Goal: Entertainment & Leisure: Consume media (video, audio)

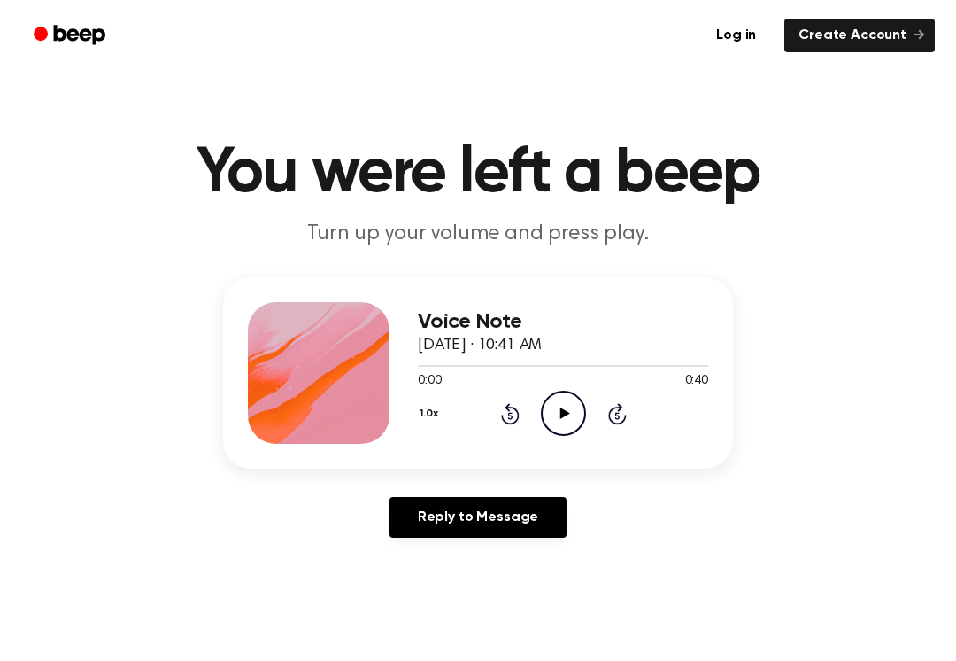
click at [556, 410] on icon "Play Audio" at bounding box center [563, 413] width 45 height 45
click at [550, 414] on icon "Pause Audio" at bounding box center [563, 413] width 45 height 45
click at [565, 431] on icon "Play Audio" at bounding box center [563, 413] width 45 height 45
click at [507, 423] on icon at bounding box center [510, 413] width 19 height 21
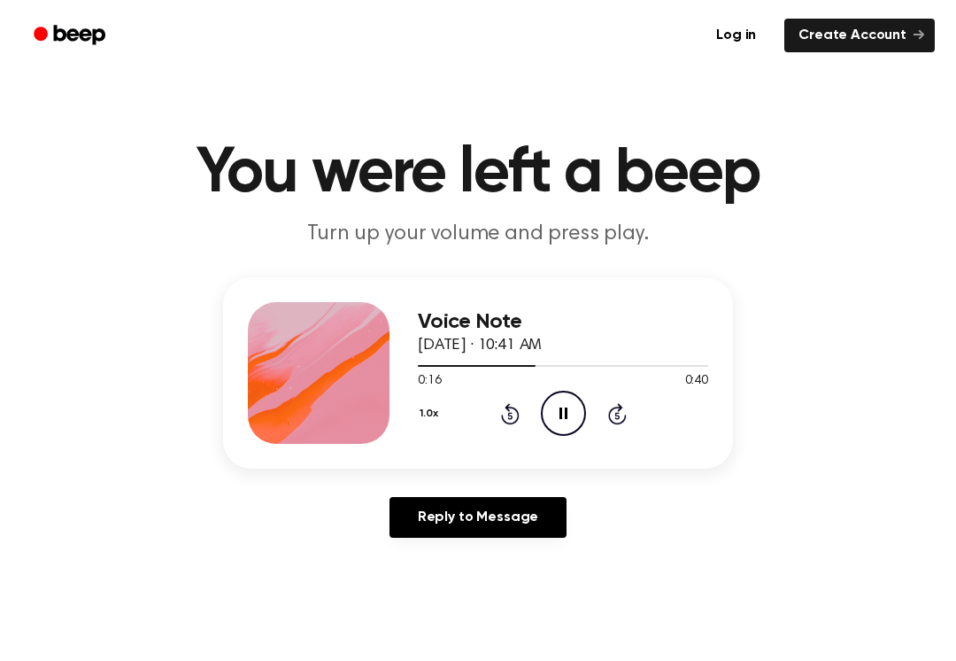
click at [503, 423] on icon "Rewind 5 seconds" at bounding box center [509, 413] width 19 height 23
click at [500, 426] on div "1.0x Rewind 5 seconds Pause Audio Skip 5 seconds" at bounding box center [563, 413] width 290 height 45
click at [501, 418] on icon "Rewind 5 seconds" at bounding box center [509, 413] width 19 height 23
click at [500, 417] on icon "Rewind 5 seconds" at bounding box center [509, 413] width 19 height 23
click at [557, 398] on icon "Pause Audio" at bounding box center [563, 413] width 45 height 45
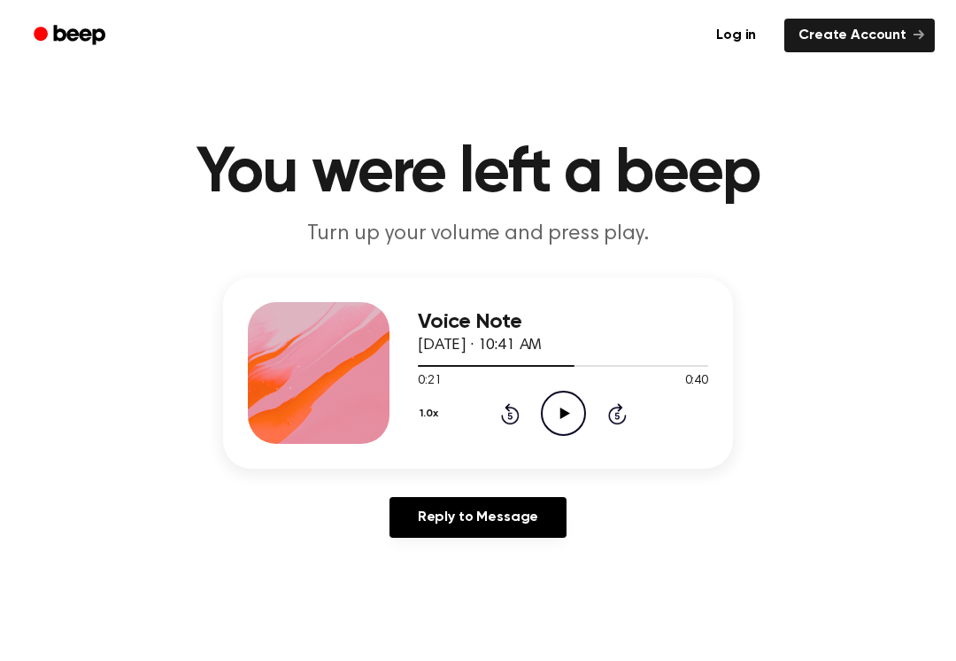
click at [566, 406] on icon "Play Audio" at bounding box center [563, 413] width 45 height 45
click at [541, 400] on icon "Pause Audio" at bounding box center [563, 413] width 45 height 45
click at [565, 407] on icon "Play Audio" at bounding box center [563, 413] width 45 height 45
click at [542, 406] on circle at bounding box center [563, 412] width 43 height 43
click at [66, 655] on main "You were left a beep Turn up your volume and press play. Voice Note [DATE] · 10…" at bounding box center [478, 546] width 956 height 1092
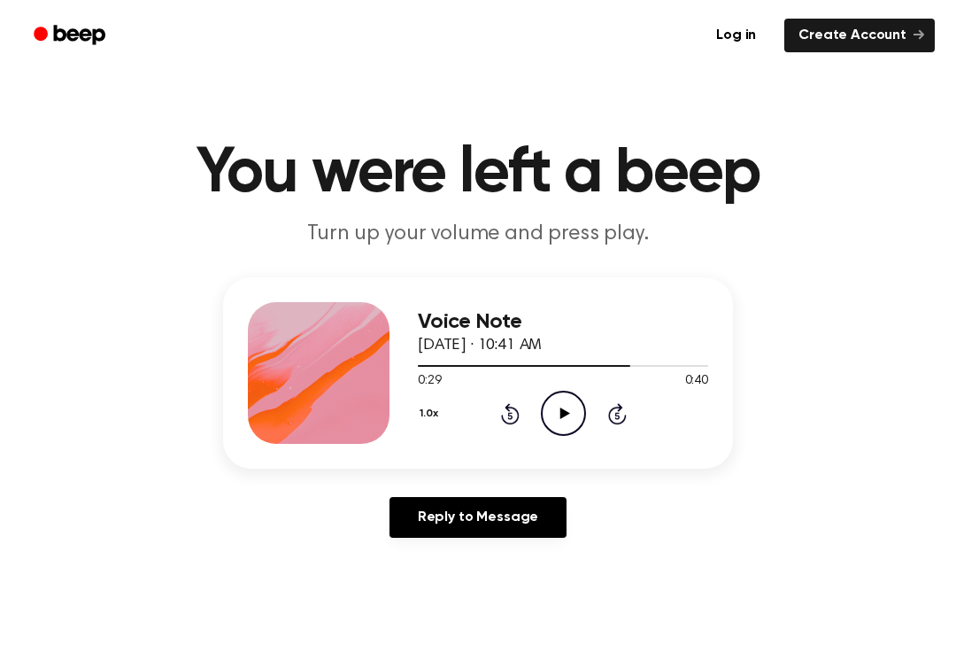
click at [549, 427] on icon "Play Audio" at bounding box center [563, 413] width 45 height 45
click at [546, 413] on icon "Pause Audio" at bounding box center [563, 413] width 45 height 45
